Goal: Information Seeking & Learning: Learn about a topic

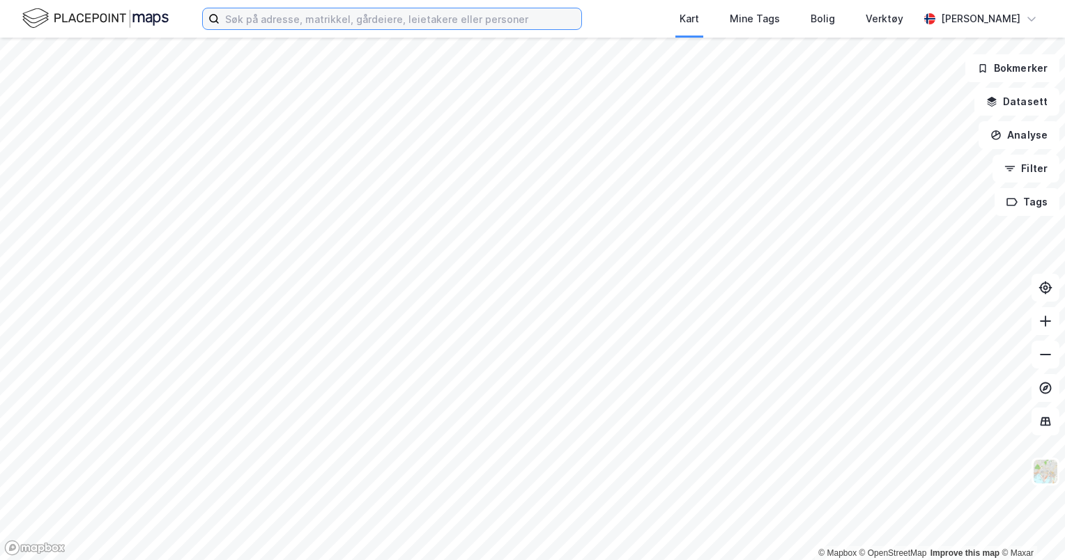
click at [288, 15] on input at bounding box center [401, 18] width 362 height 21
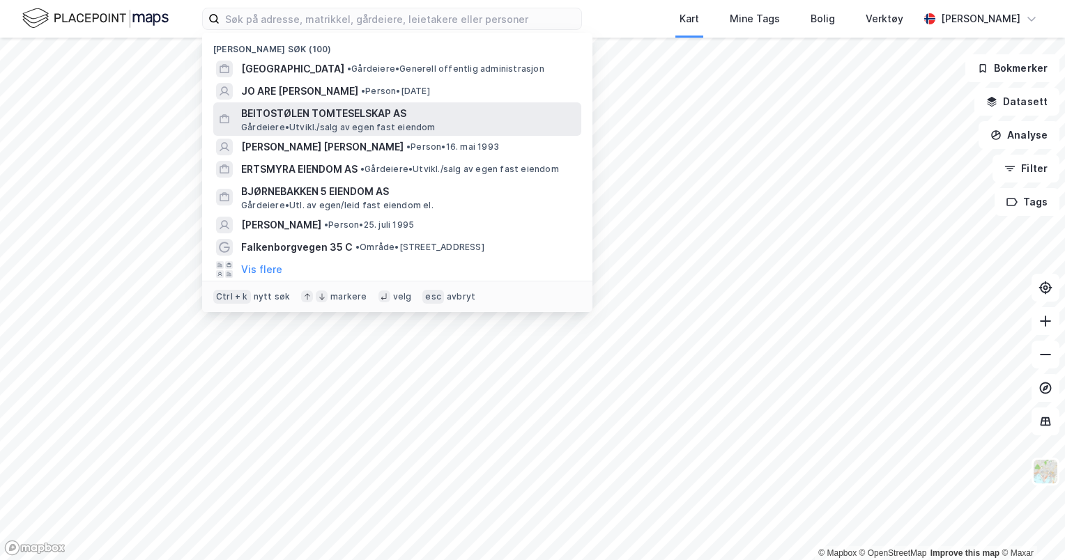
click at [332, 120] on span "BEITOSTØLEN TOMTESELSKAP AS" at bounding box center [408, 113] width 335 height 17
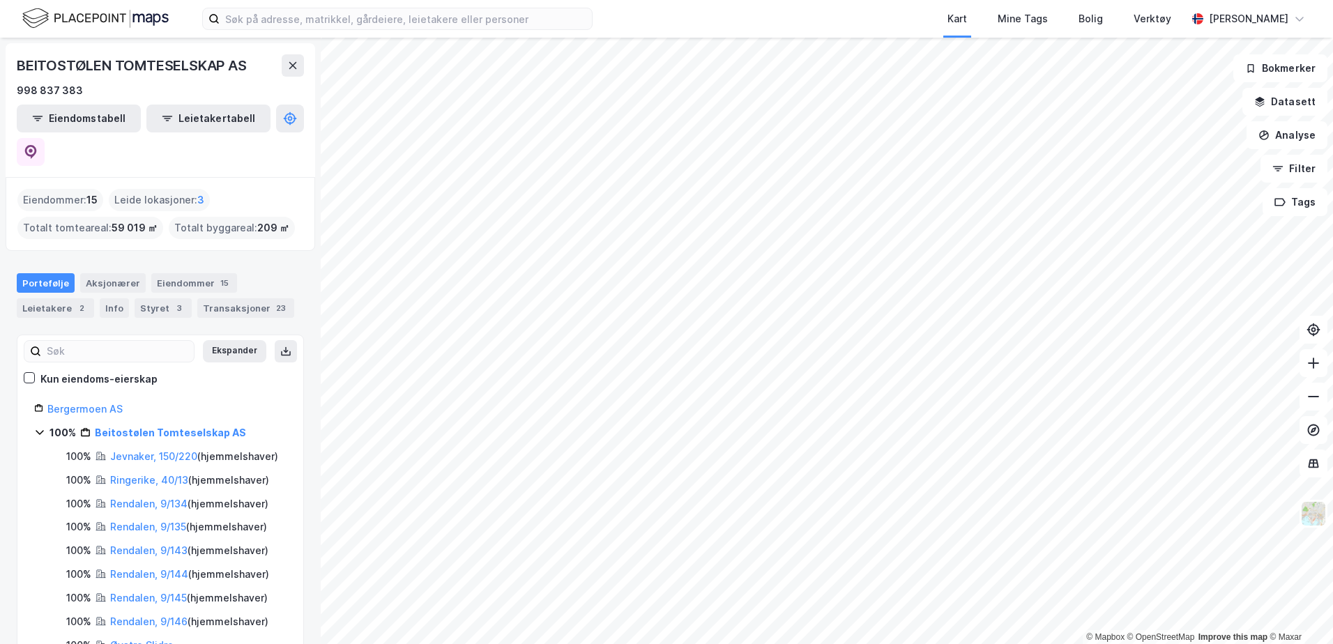
click at [748, 15] on div "Kart Mine Tags Bolig Verktøy" at bounding box center [922, 19] width 527 height 38
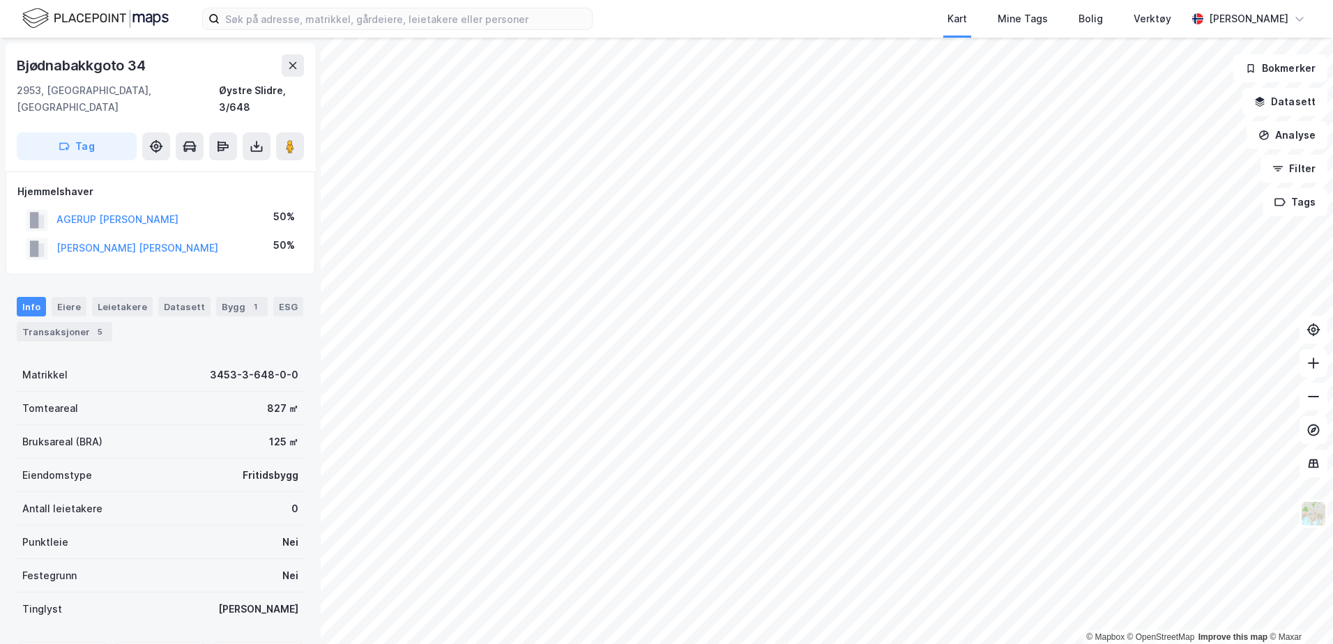
click at [811, 20] on div "Kart Mine Tags Bolig Verktøy" at bounding box center [922, 19] width 527 height 38
